Goal: Information Seeking & Learning: Learn about a topic

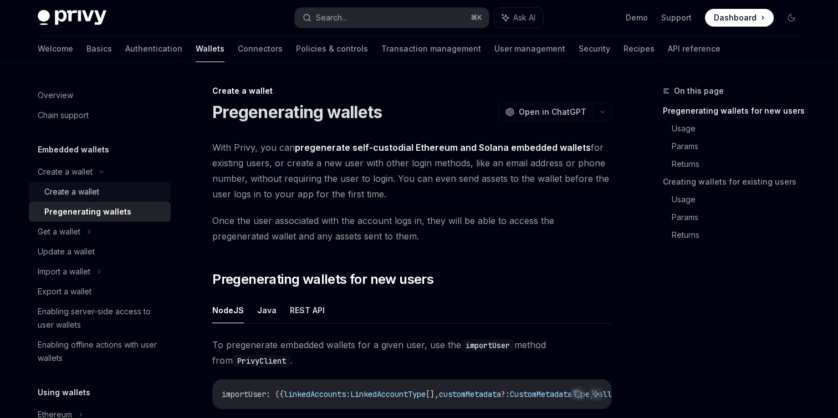
scroll to position [310, 0]
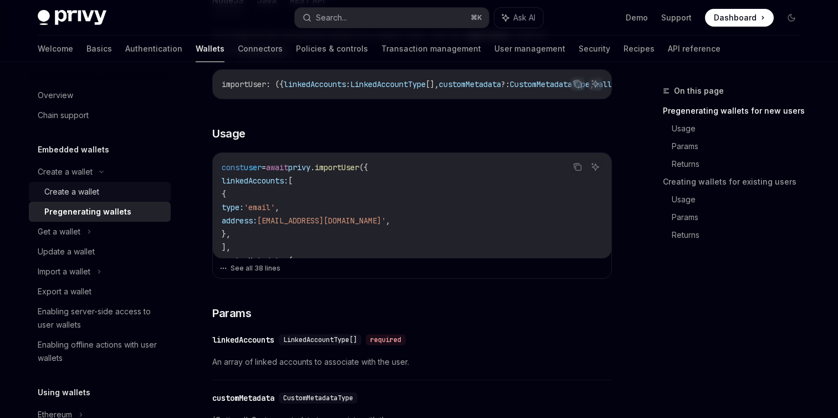
click at [137, 189] on div "Create a wallet" at bounding box center [104, 191] width 120 height 13
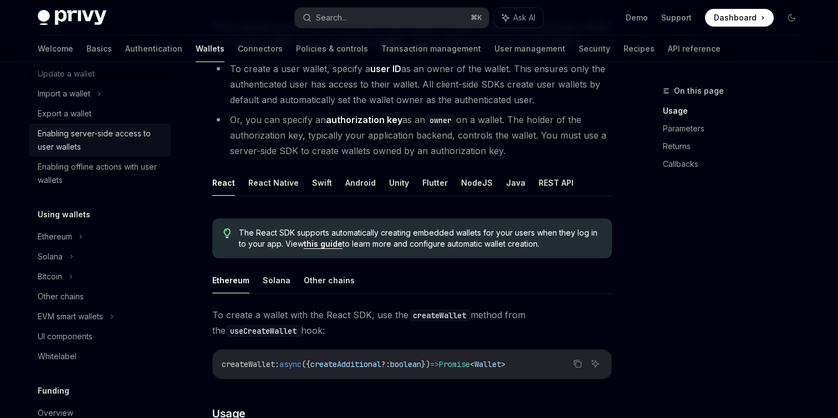
scroll to position [185, 0]
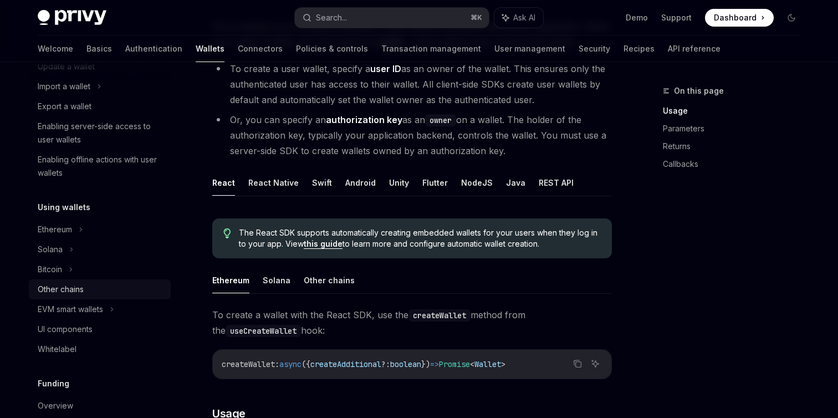
click at [112, 289] on div "Other chains" at bounding box center [101, 289] width 126 height 13
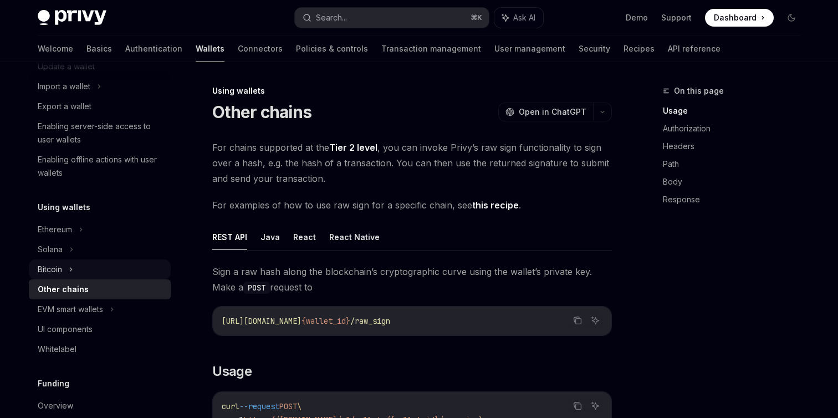
click at [114, 270] on div "Bitcoin" at bounding box center [100, 269] width 142 height 20
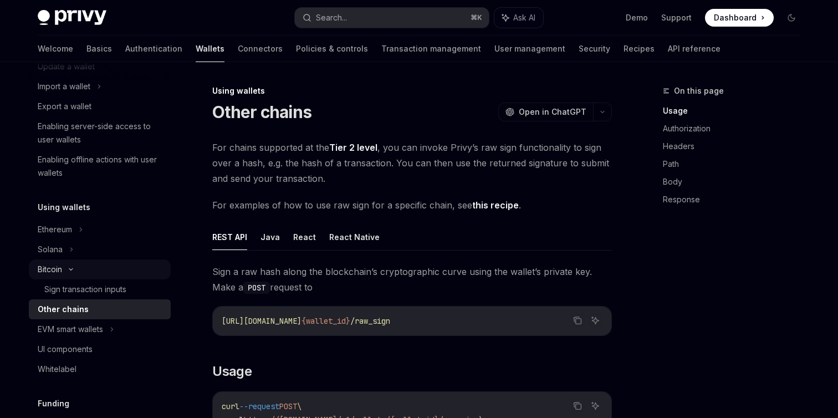
type textarea "*"
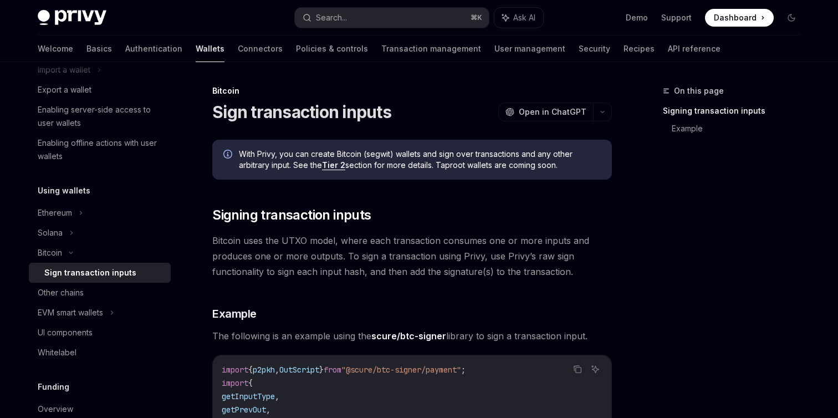
scroll to position [230, 0]
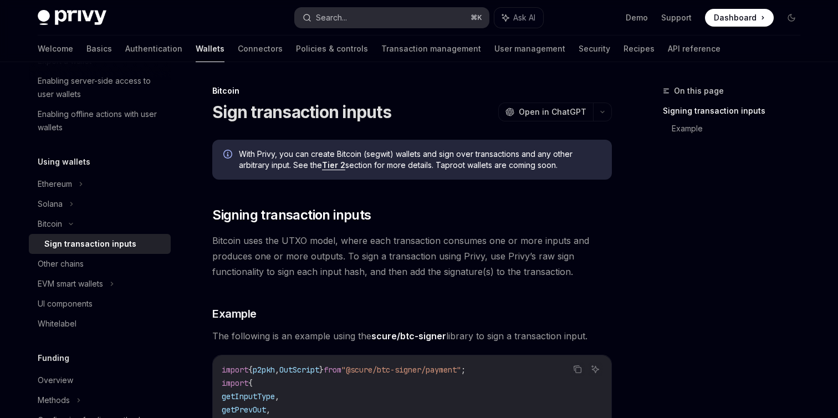
click at [351, 23] on button "Search... ⌘ K" at bounding box center [392, 18] width 194 height 20
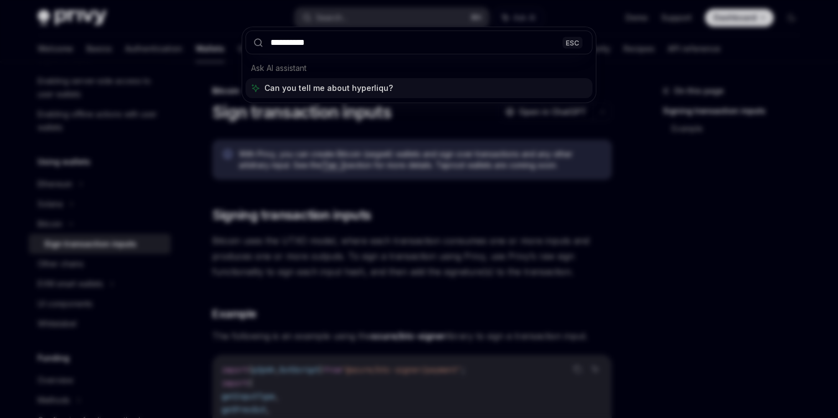
type input "**********"
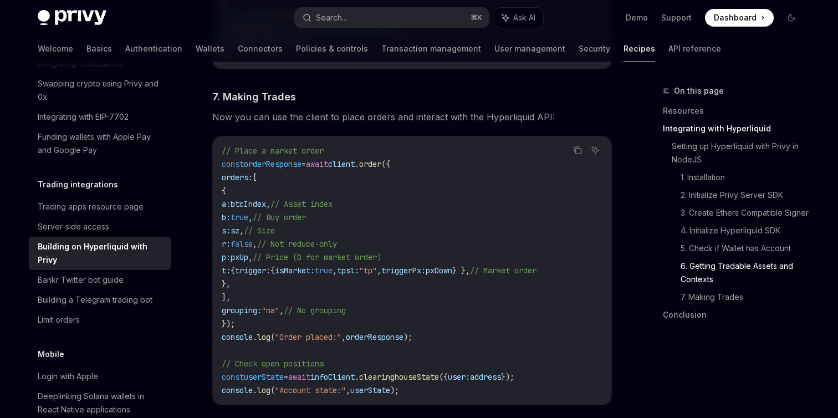
scroll to position [1884, 0]
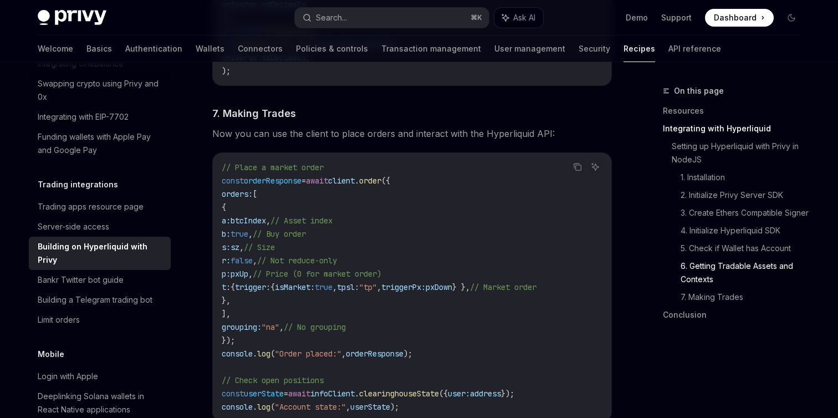
click at [459, 204] on code "// Place a market order const orderResponse = await client . order ({ orders: […" at bounding box center [412, 287] width 381 height 253
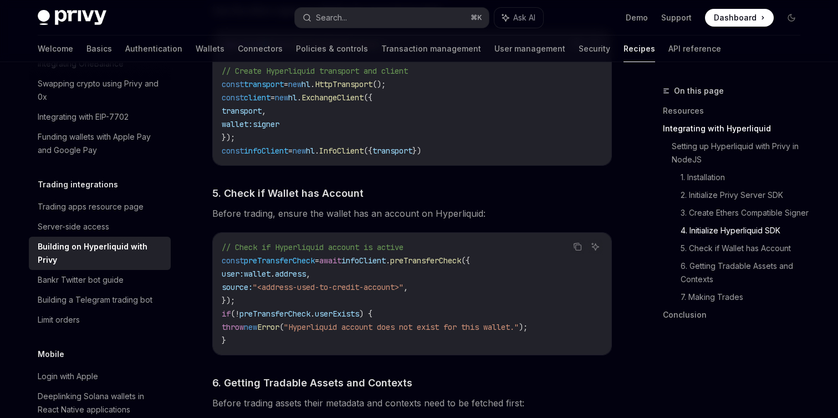
scroll to position [1226, 0]
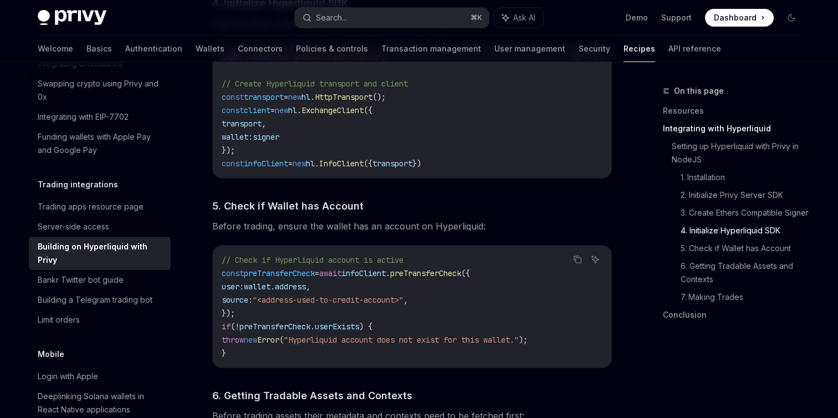
click at [460, 211] on h4 "​ 5. Check if Wallet has Account" at bounding box center [411, 205] width 399 height 15
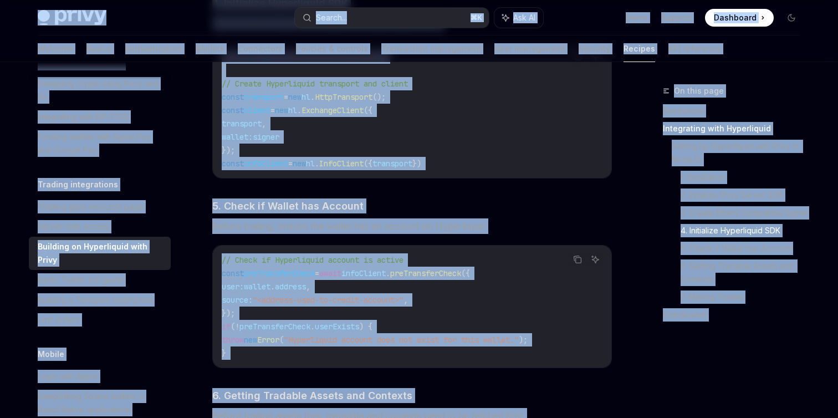
copy div "Lorem Ipsu dolo sita Consec... ⌘ A Eli SE Doei Tempori Utlaboree Doloremag Aliq…"
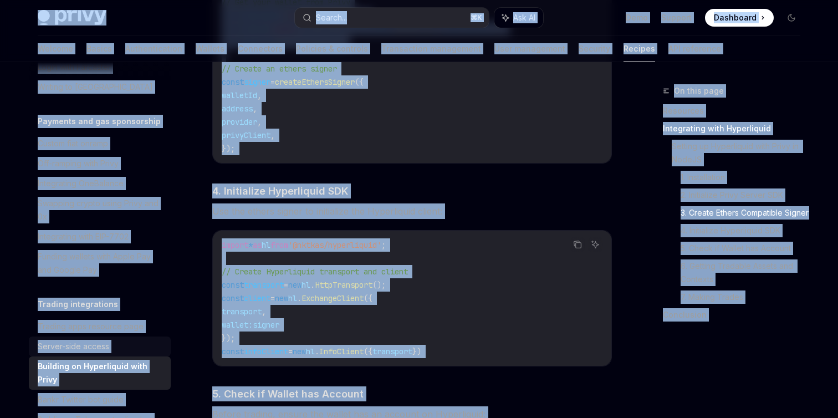
scroll to position [922, 0]
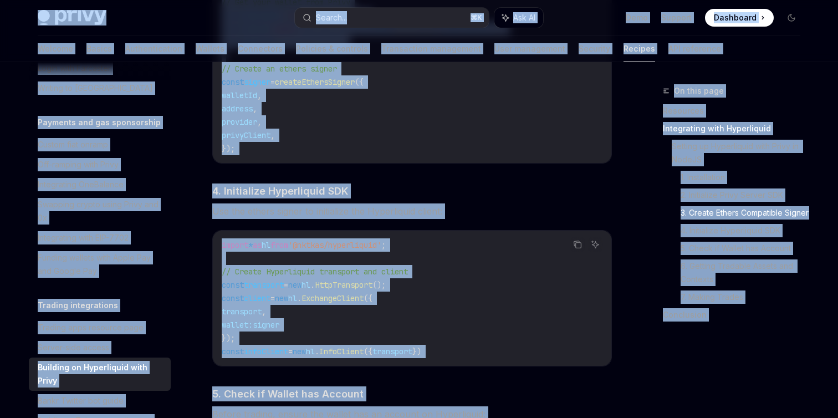
copy div "Lorem Ipsu dolo sita Consec... ⌘ A Eli SE Doei Tempori Utlaboree Doloremag Aliq…"
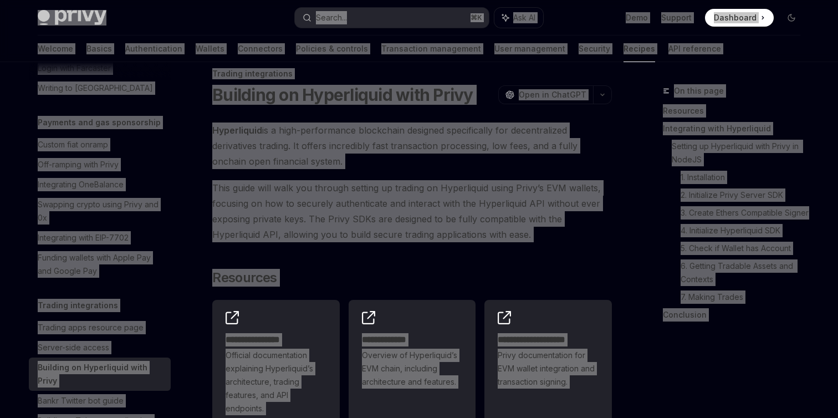
scroll to position [0, 0]
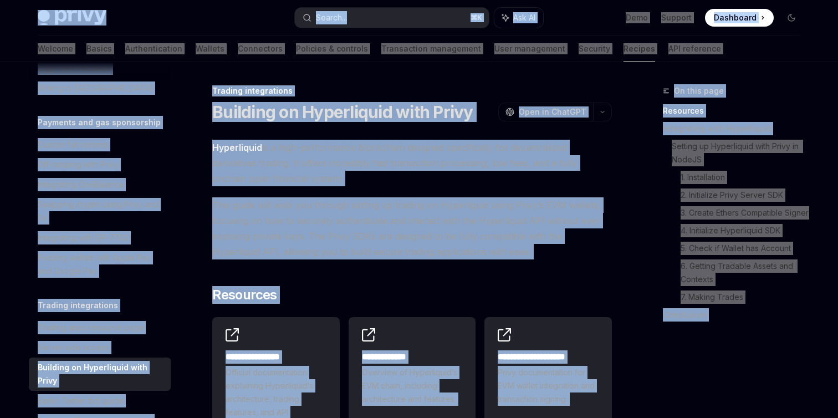
click at [466, 217] on span "This guide will walk you through setting up trading on Hyperliquid using Privy’…" at bounding box center [411, 228] width 399 height 62
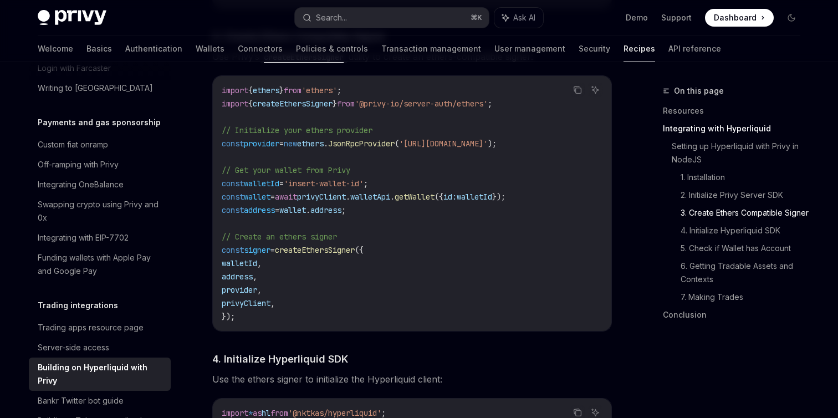
scroll to position [874, 0]
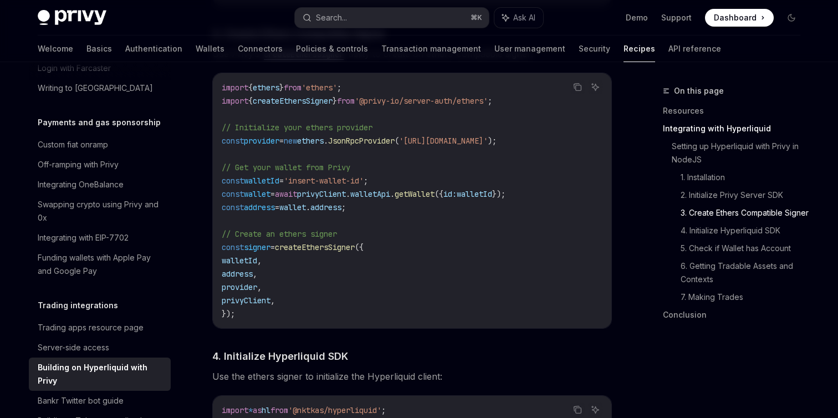
click at [374, 146] on span "JsonRpcProvider" at bounding box center [361, 141] width 66 height 10
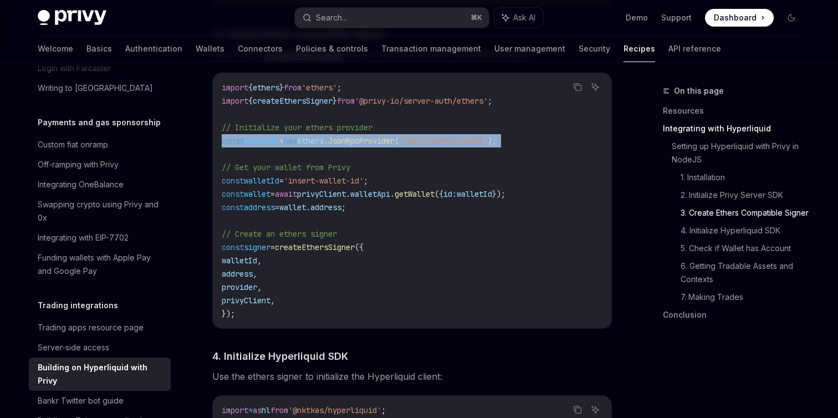
click at [374, 146] on span "JsonRpcProvider" at bounding box center [361, 141] width 66 height 10
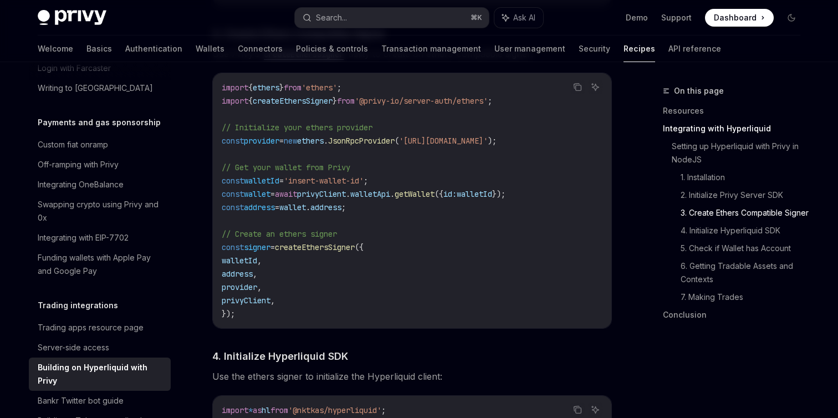
click at [393, 146] on span "JsonRpcProvider" at bounding box center [361, 141] width 66 height 10
drag, startPoint x: 550, startPoint y: 143, endPoint x: 441, endPoint y: 130, distance: 110.0
click at [443, 130] on code "import { ethers } from 'ethers' ; import { createEthersSigner } from '@privy-io…" at bounding box center [412, 200] width 381 height 239
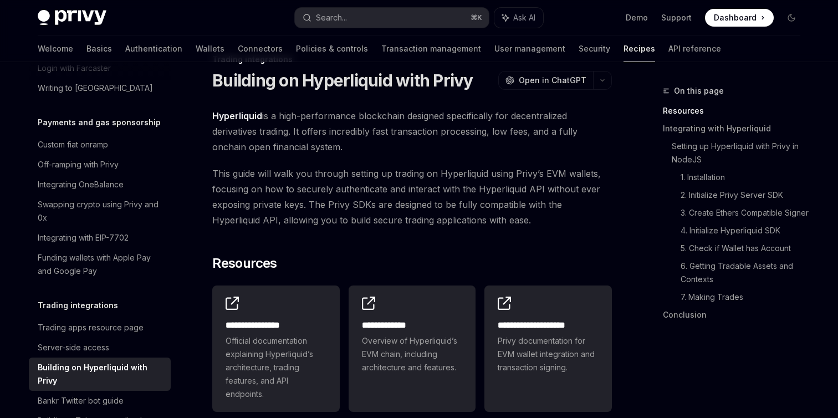
scroll to position [0, 0]
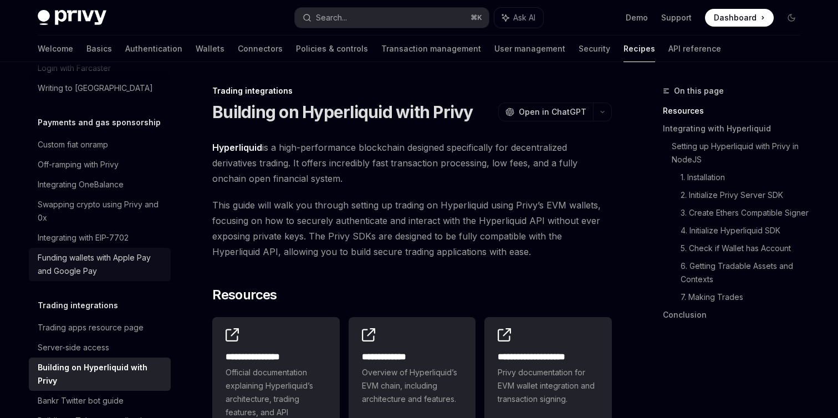
click at [95, 251] on div "Funding wallets with Apple Pay and Google Pay" at bounding box center [101, 264] width 126 height 27
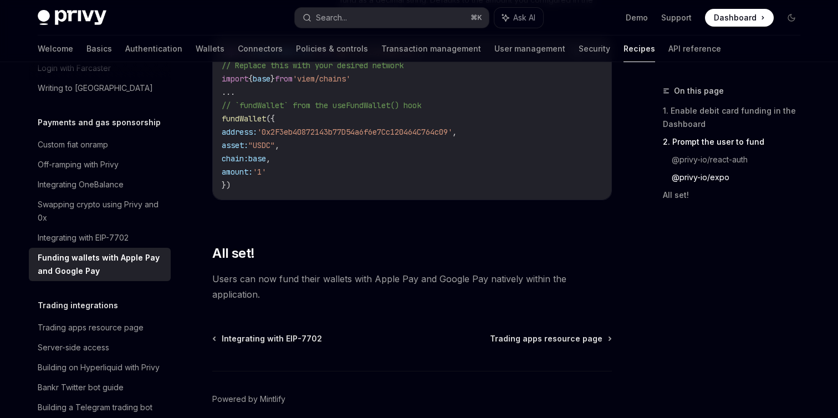
scroll to position [1494, 0]
click at [155, 198] on div "Swapping crypto using Privy and 0x" at bounding box center [101, 211] width 126 height 27
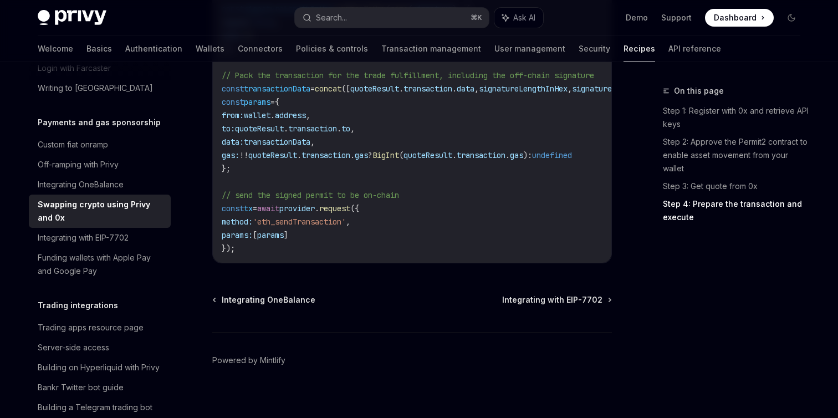
scroll to position [1476, 0]
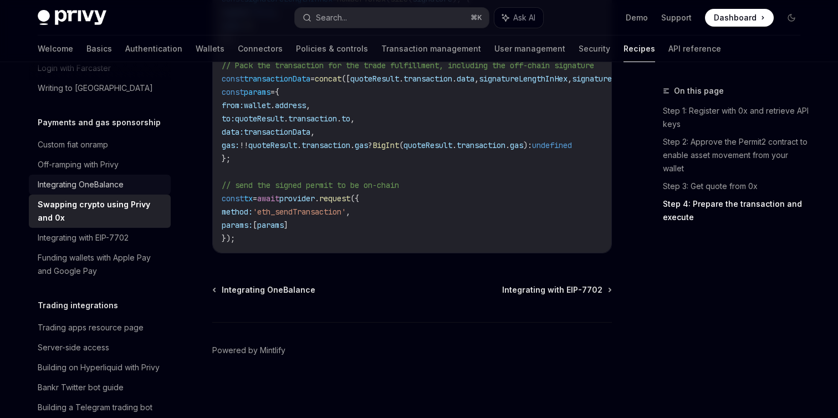
click at [153, 178] on div "Integrating OneBalance" at bounding box center [101, 184] width 126 height 13
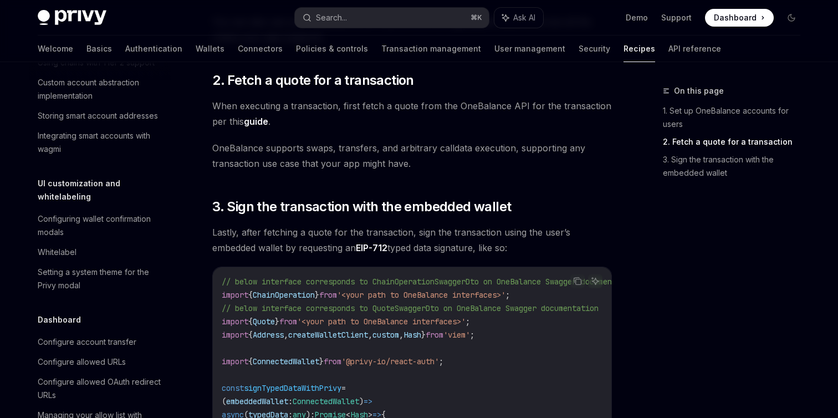
scroll to position [441, 0]
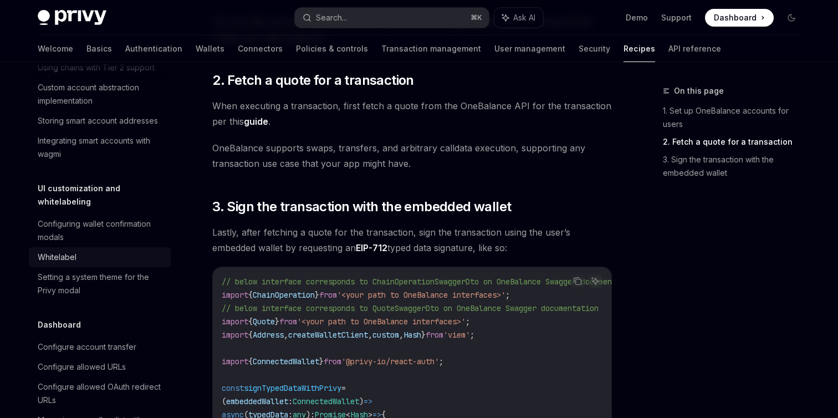
click at [129, 250] on div "Whitelabel" at bounding box center [101, 256] width 126 height 13
type textarea "*"
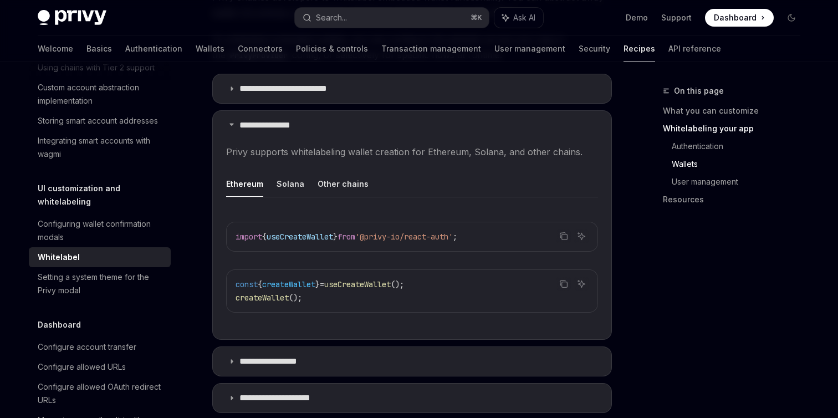
scroll to position [1095, 0]
